Goal: Use online tool/utility: Utilize a website feature to perform a specific function

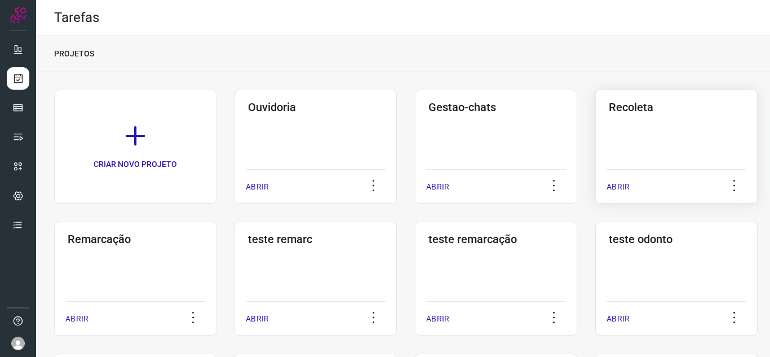
drag, startPoint x: 273, startPoint y: 196, endPoint x: 698, endPoint y: 174, distance: 425.2
click at [275, 196] on div "ABRIR" at bounding box center [316, 183] width 140 height 28
click at [276, 191] on div "ABRIR" at bounding box center [316, 183] width 140 height 28
click at [257, 186] on p "ABRIR" at bounding box center [257, 187] width 23 height 12
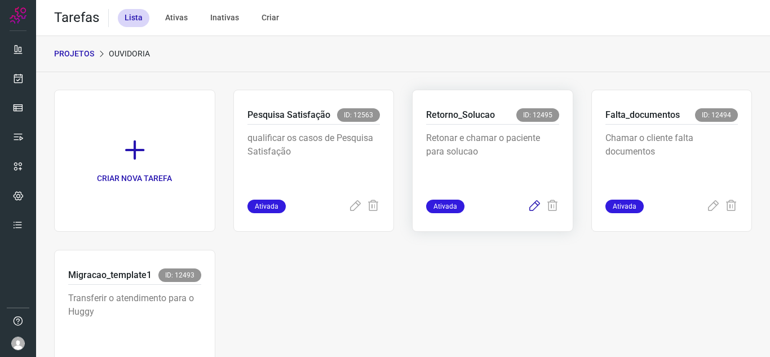
click at [528, 213] on icon at bounding box center [535, 207] width 14 height 14
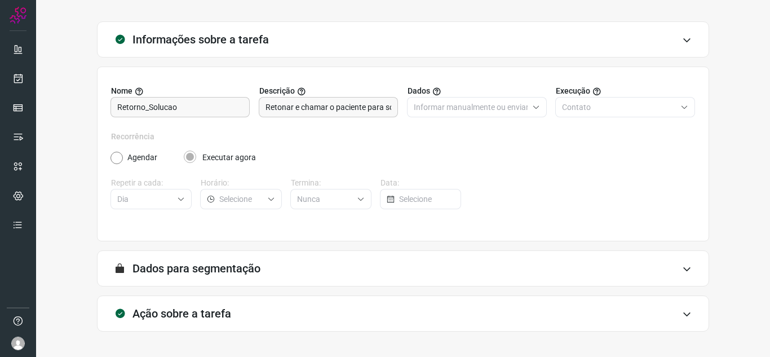
scroll to position [83, 0]
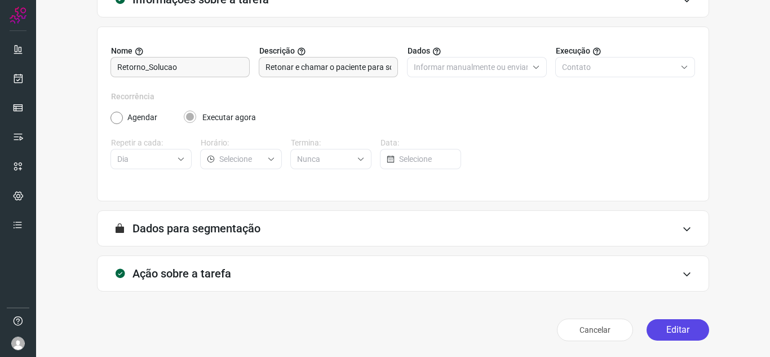
click at [700, 328] on button "Editar" at bounding box center [678, 329] width 63 height 21
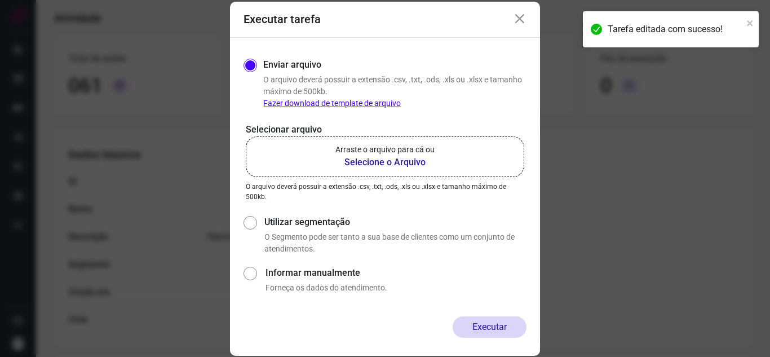
click at [327, 159] on label "Arraste o arquivo para cá ou Selecione o Arquivo" at bounding box center [385, 156] width 279 height 41
click at [0, 0] on input "Arraste o arquivo para cá ou Selecione o Arquivo" at bounding box center [0, 0] width 0 height 0
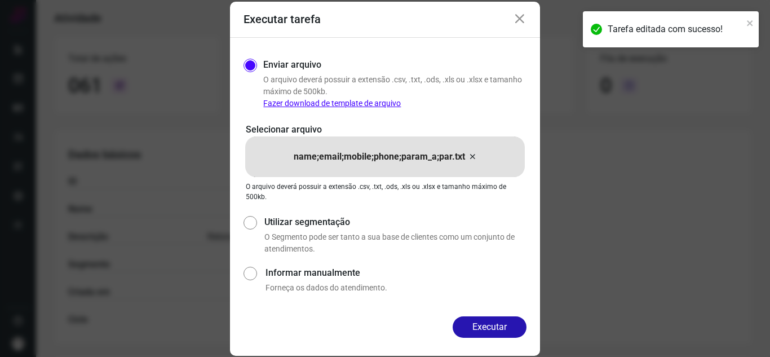
click at [491, 314] on div "Enviar arquivo O arquivo deverá possuir a extensão .csv, .txt, .ods, .xls ou .x…" at bounding box center [385, 177] width 310 height 279
click at [493, 322] on button "Executar" at bounding box center [490, 326] width 74 height 21
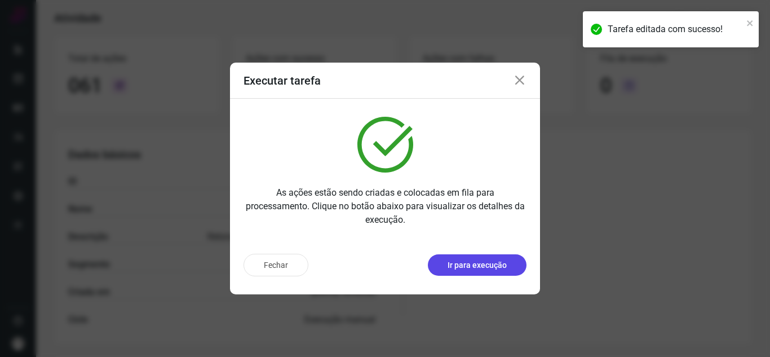
click at [500, 274] on button "Ir para execução" at bounding box center [477, 264] width 99 height 21
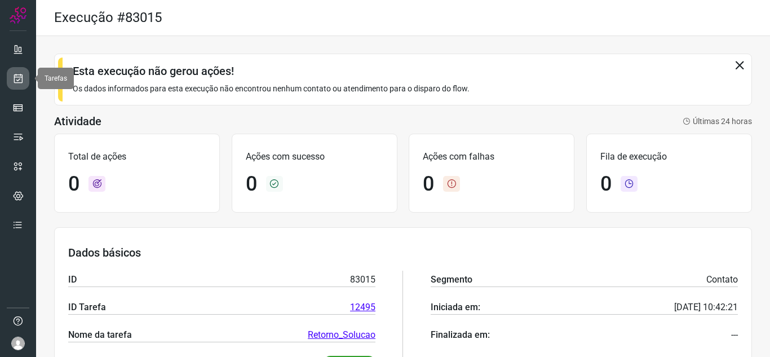
click at [16, 72] on link at bounding box center [18, 78] width 23 height 23
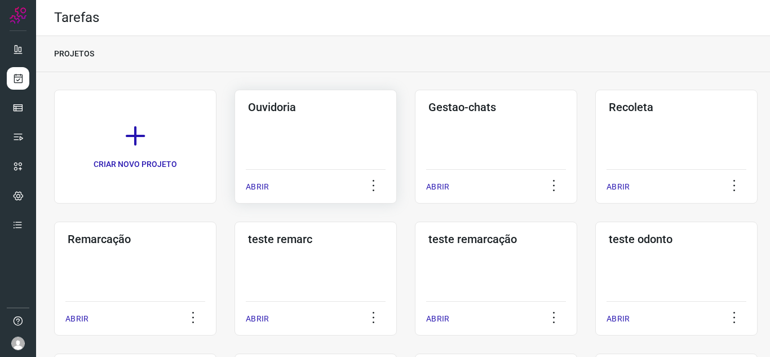
click at [253, 185] on p "ABRIR" at bounding box center [257, 187] width 23 height 12
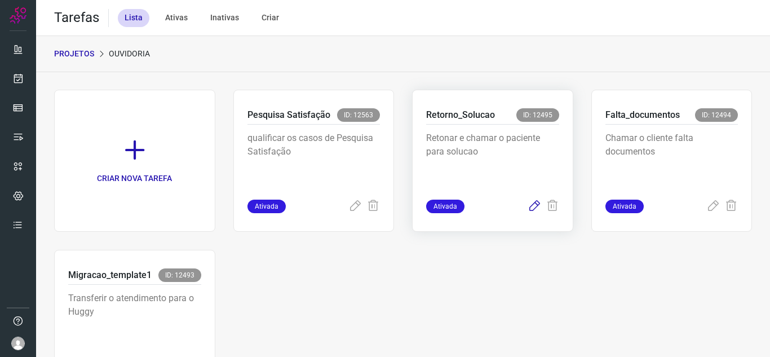
click at [528, 203] on icon at bounding box center [535, 207] width 14 height 14
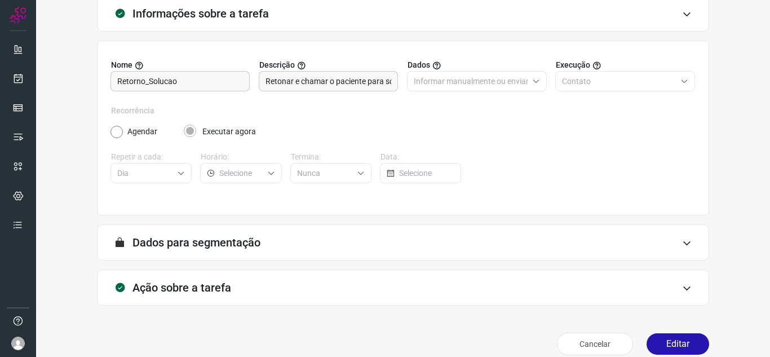
scroll to position [83, 0]
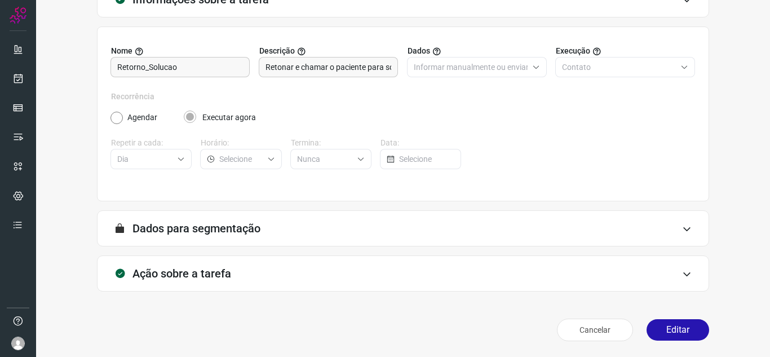
drag, startPoint x: 657, startPoint y: 329, endPoint x: 631, endPoint y: 283, distance: 52.5
click at [657, 329] on button "Editar" at bounding box center [678, 329] width 63 height 21
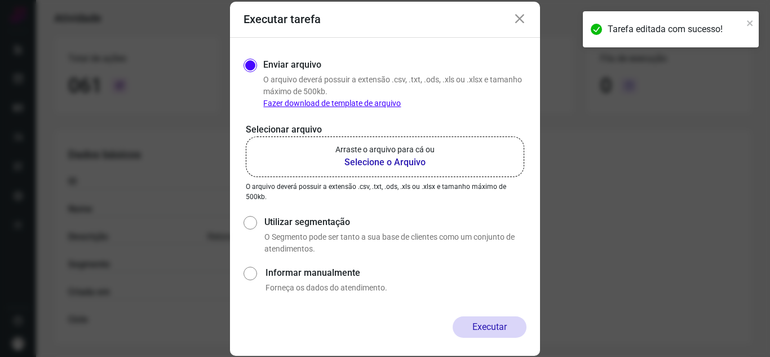
click at [363, 142] on label "Arraste o arquivo para cá ou Selecione o Arquivo" at bounding box center [385, 156] width 279 height 41
click at [0, 0] on input "Arraste o arquivo para cá ou Selecione o Arquivo" at bounding box center [0, 0] width 0 height 0
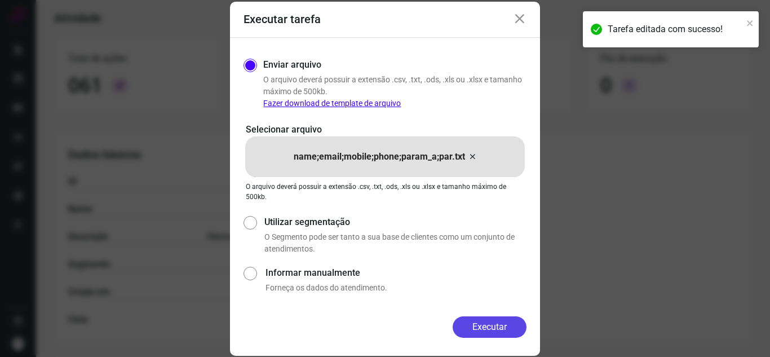
click at [491, 320] on button "Executar" at bounding box center [490, 326] width 74 height 21
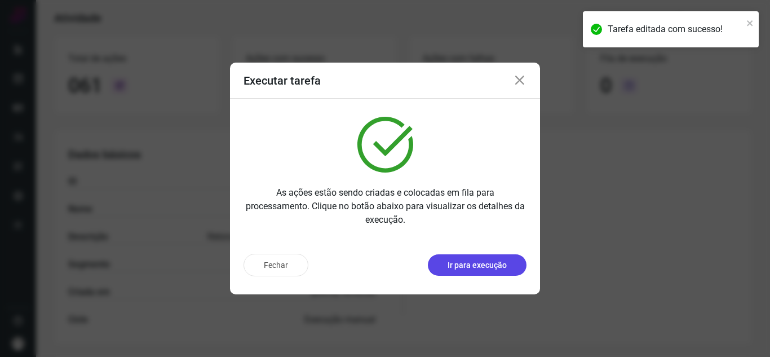
click at [498, 271] on button "Ir para execução" at bounding box center [477, 264] width 99 height 21
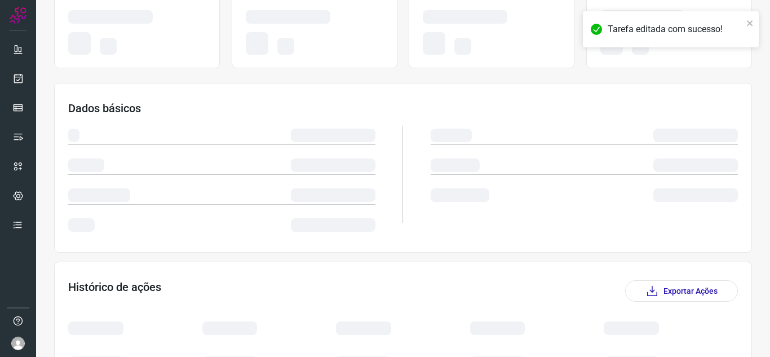
scroll to position [144, 0]
